Goal: Transaction & Acquisition: Purchase product/service

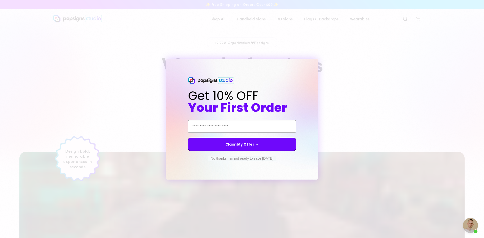
click at [226, 160] on button "No thanks, I'm not ready to save today" at bounding box center [242, 158] width 68 height 5
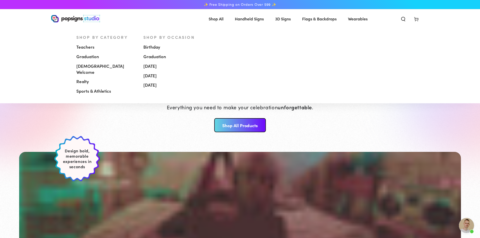
click at [103, 69] on span "[DEMOGRAPHIC_DATA] Welcome" at bounding box center [105, 69] width 59 height 12
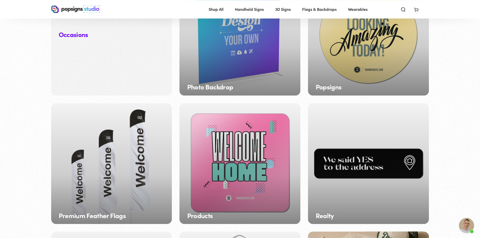
scroll to position [589, 0]
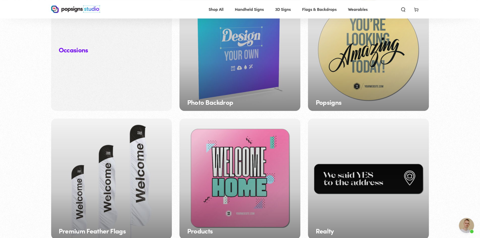
click at [352, 85] on div "Popsigns" at bounding box center [368, 50] width 121 height 121
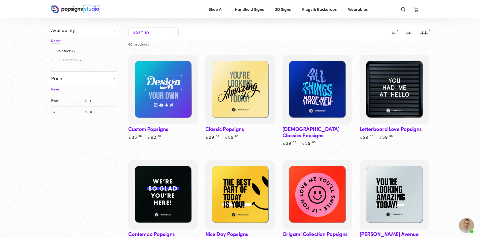
scroll to position [29, 0]
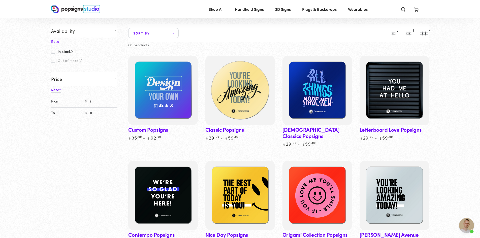
click at [231, 96] on img at bounding box center [240, 91] width 72 height 72
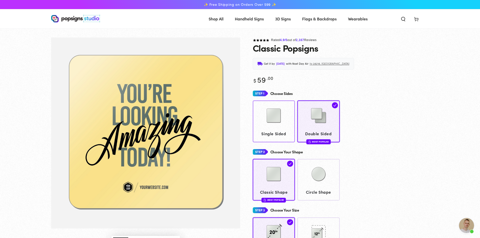
click at [271, 128] on div at bounding box center [274, 116] width 38 height 25
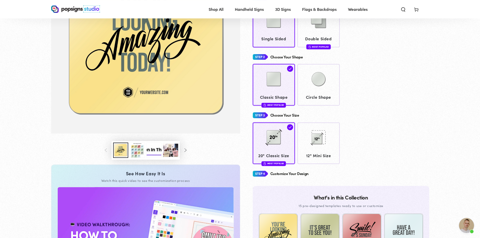
scroll to position [95, 0]
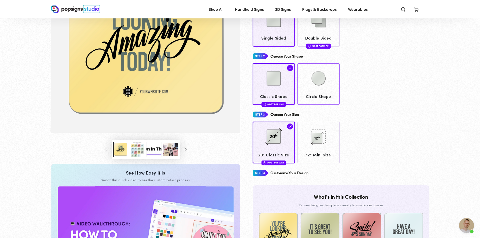
click at [331, 98] on span "Circle Shape" at bounding box center [319, 96] width 38 height 7
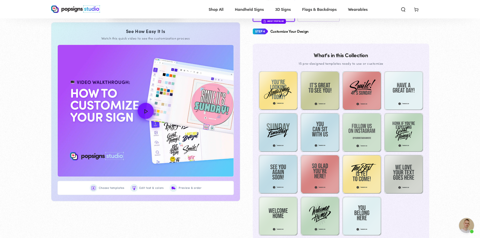
scroll to position [237, 0]
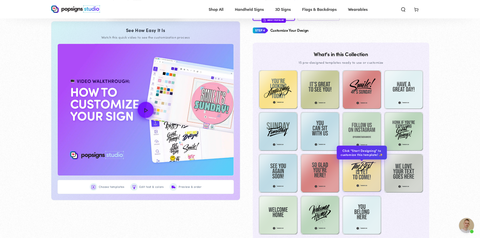
click at [357, 171] on img at bounding box center [362, 172] width 39 height 39
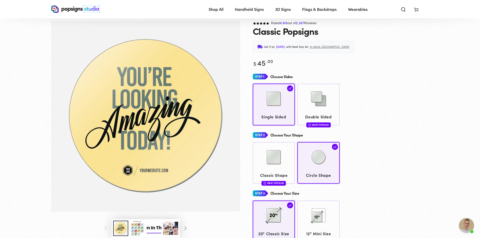
scroll to position [12, 0]
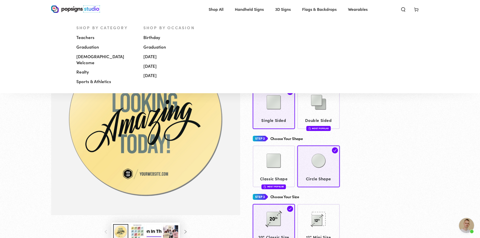
click at [250, 9] on span "Handheld Signs" at bounding box center [249, 9] width 29 height 7
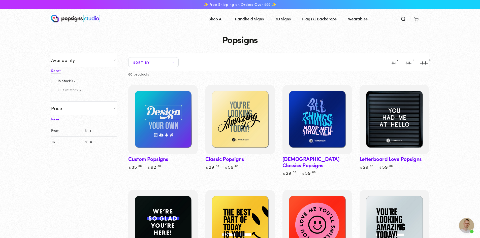
click at [157, 62] on span "Sort by" at bounding box center [153, 62] width 50 height 10
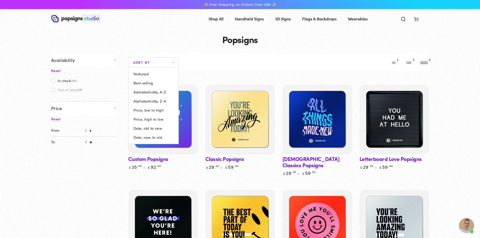
click at [151, 111] on span "Price, low to high" at bounding box center [149, 110] width 30 height 4
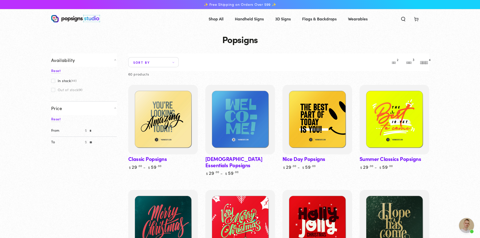
click at [253, 158] on link "Church Essentials Popsigns" at bounding box center [240, 130] width 70 height 91
